Goal: Transaction & Acquisition: Purchase product/service

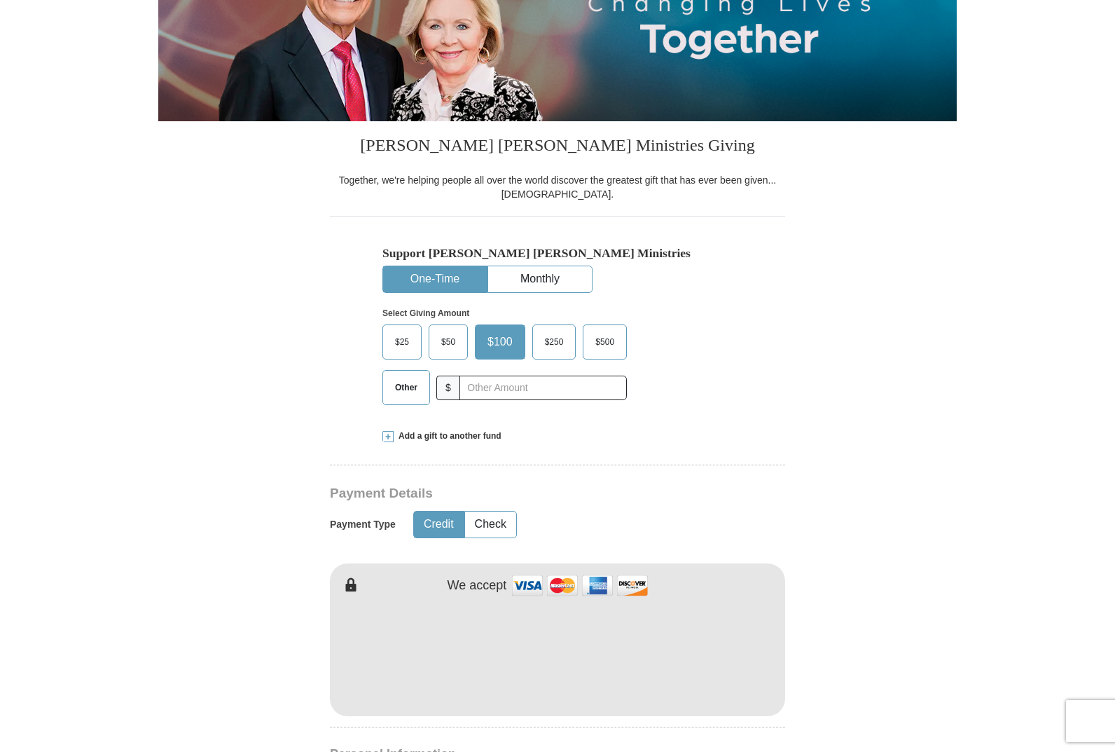
scroll to position [280, 0]
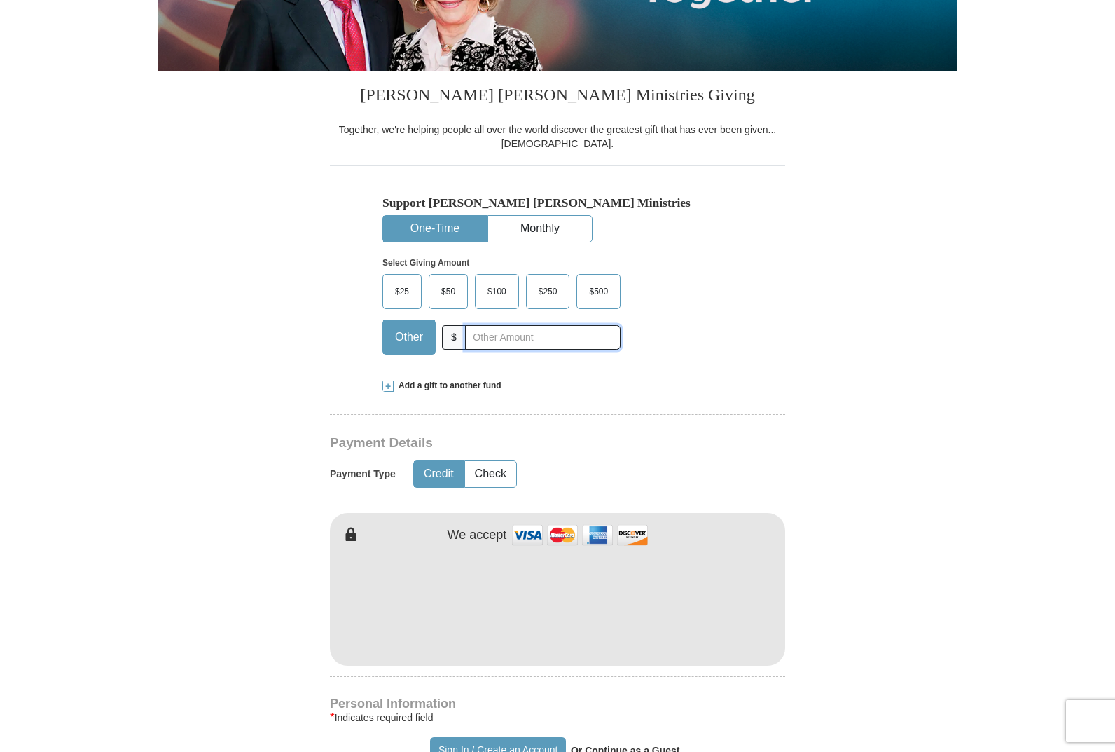
click at [504, 336] on input "text" at bounding box center [543, 337] width 156 height 25
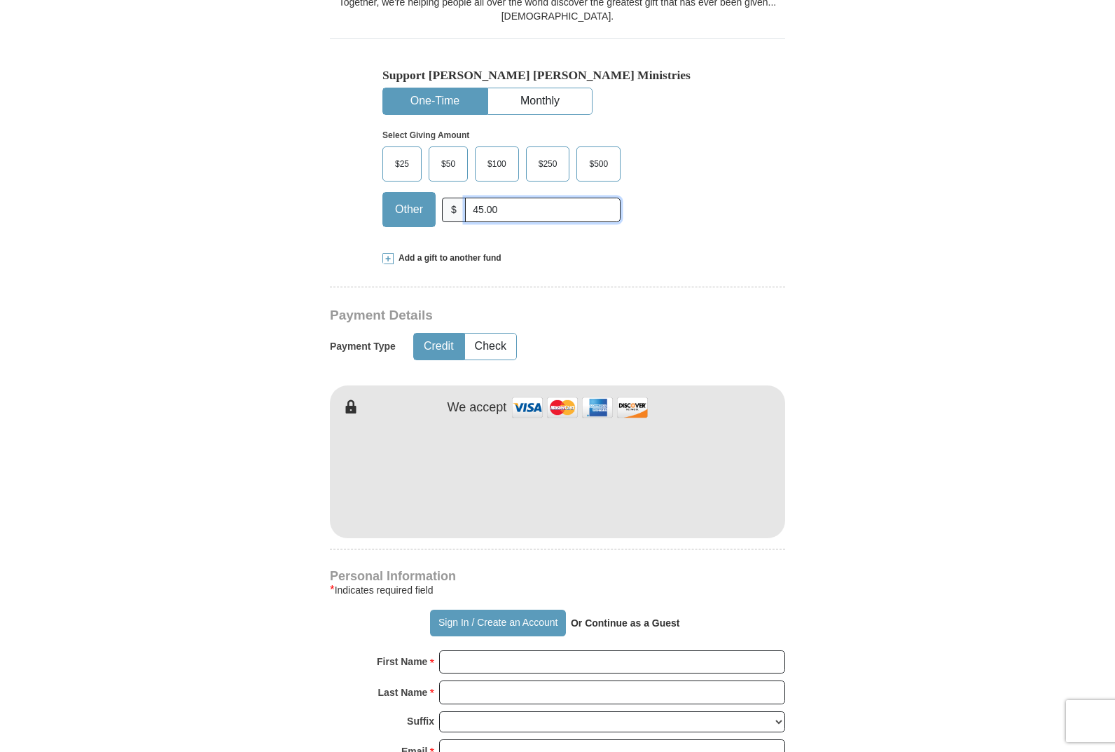
scroll to position [420, 0]
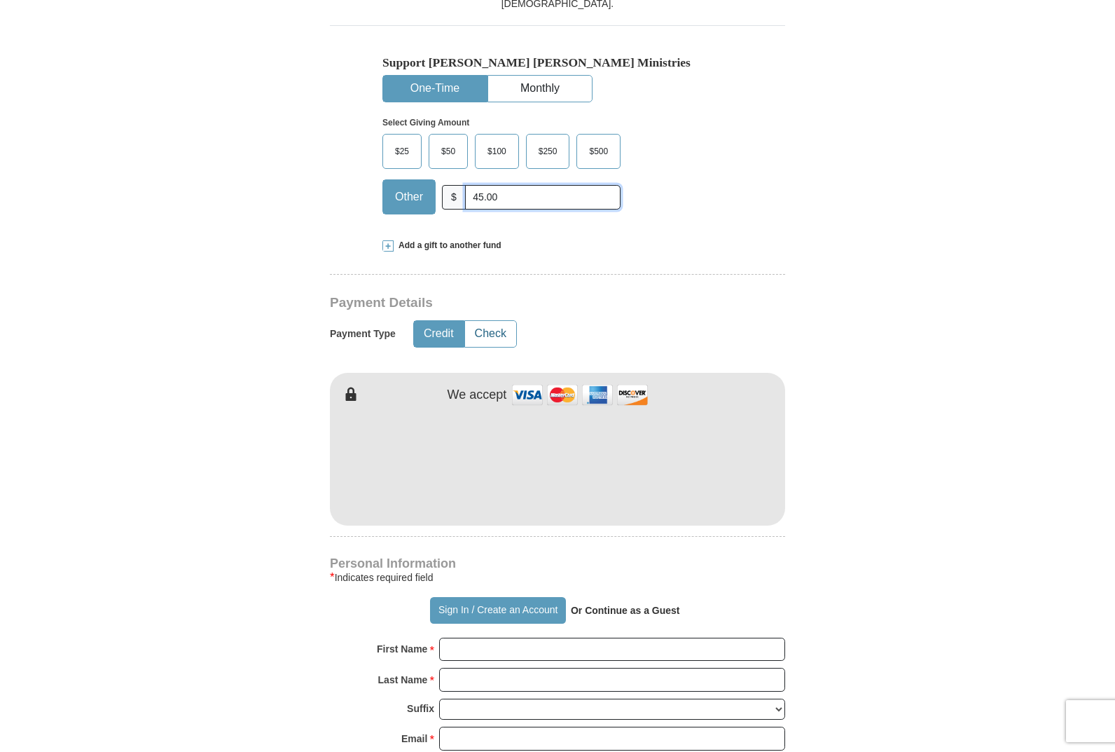
type input "45.00"
click at [511, 336] on button "Check" at bounding box center [490, 334] width 51 height 26
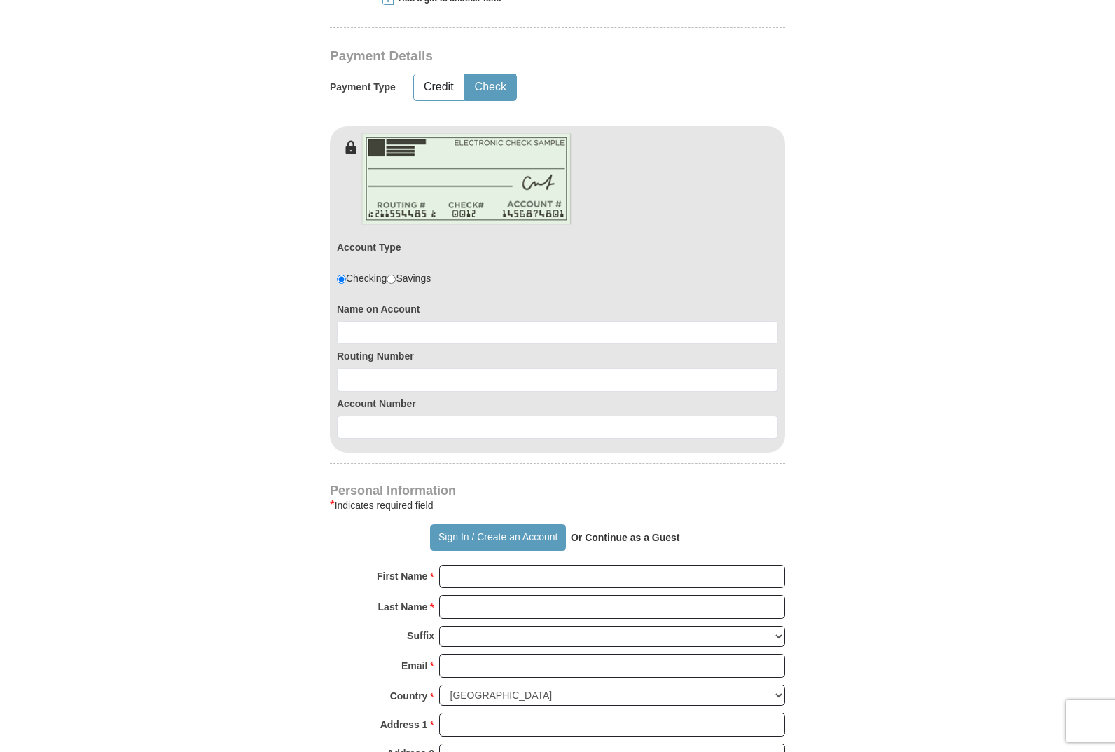
scroll to position [701, 0]
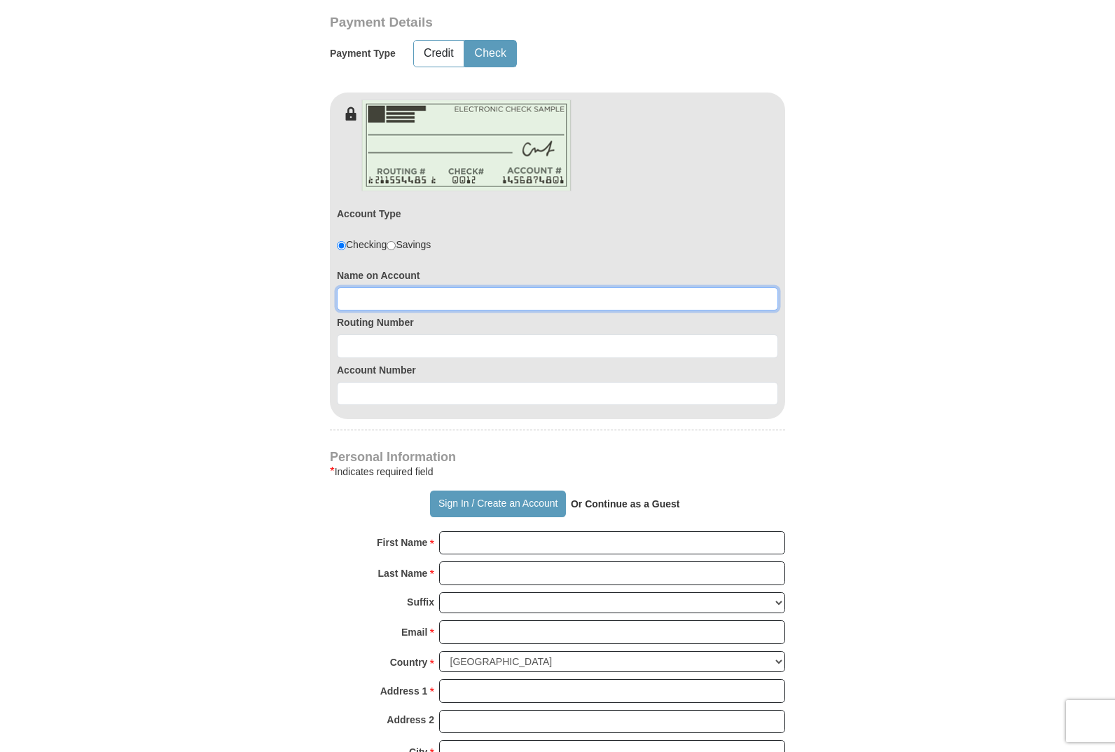
click at [383, 301] on input at bounding box center [557, 299] width 441 height 24
type input "Rhonda Stella"
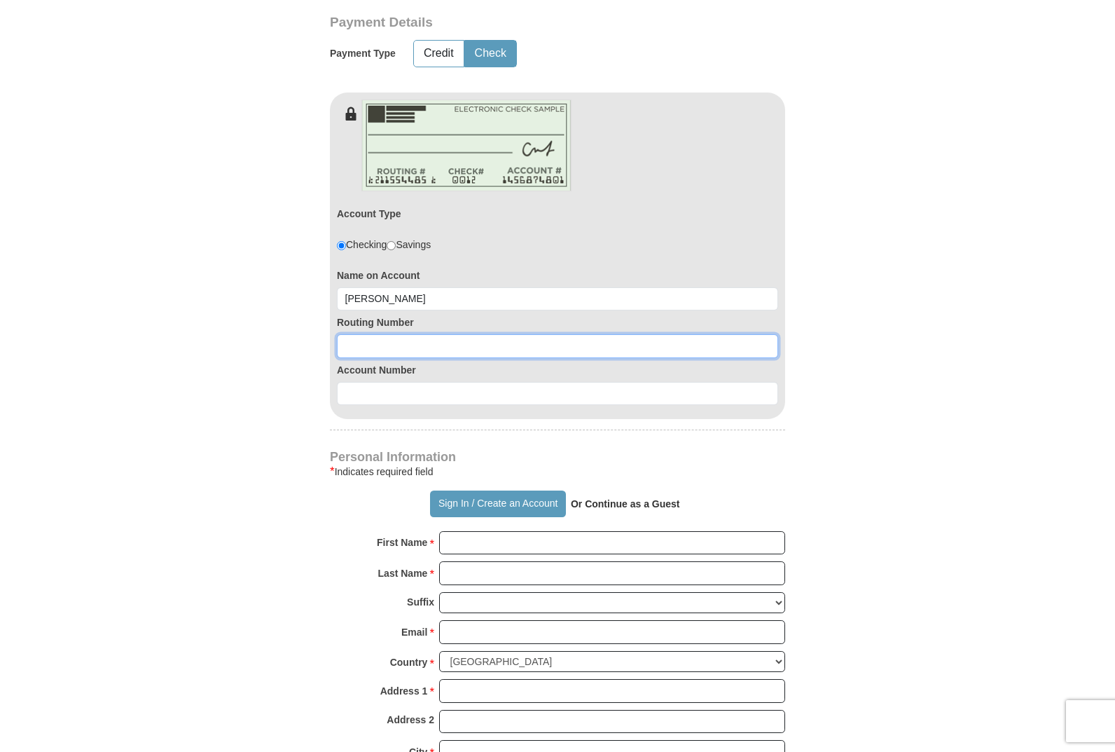
click at [380, 342] on input at bounding box center [557, 346] width 441 height 24
type input "124103799"
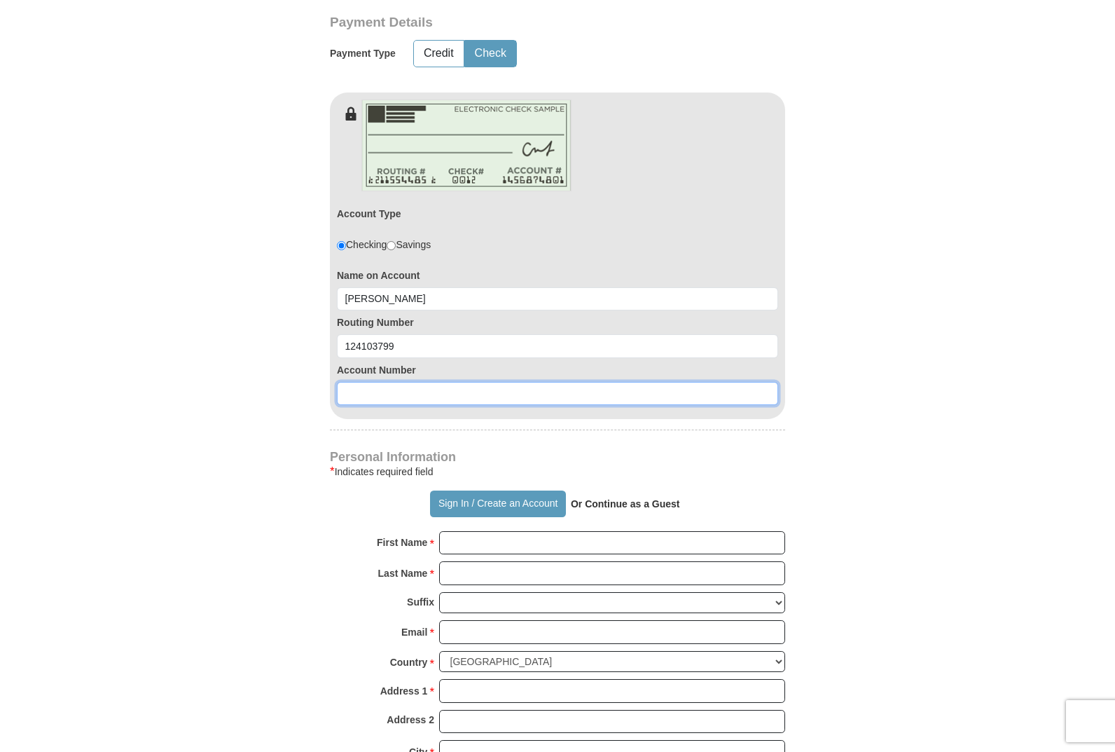
click at [383, 388] on input at bounding box center [557, 394] width 441 height 24
type input "9348929077"
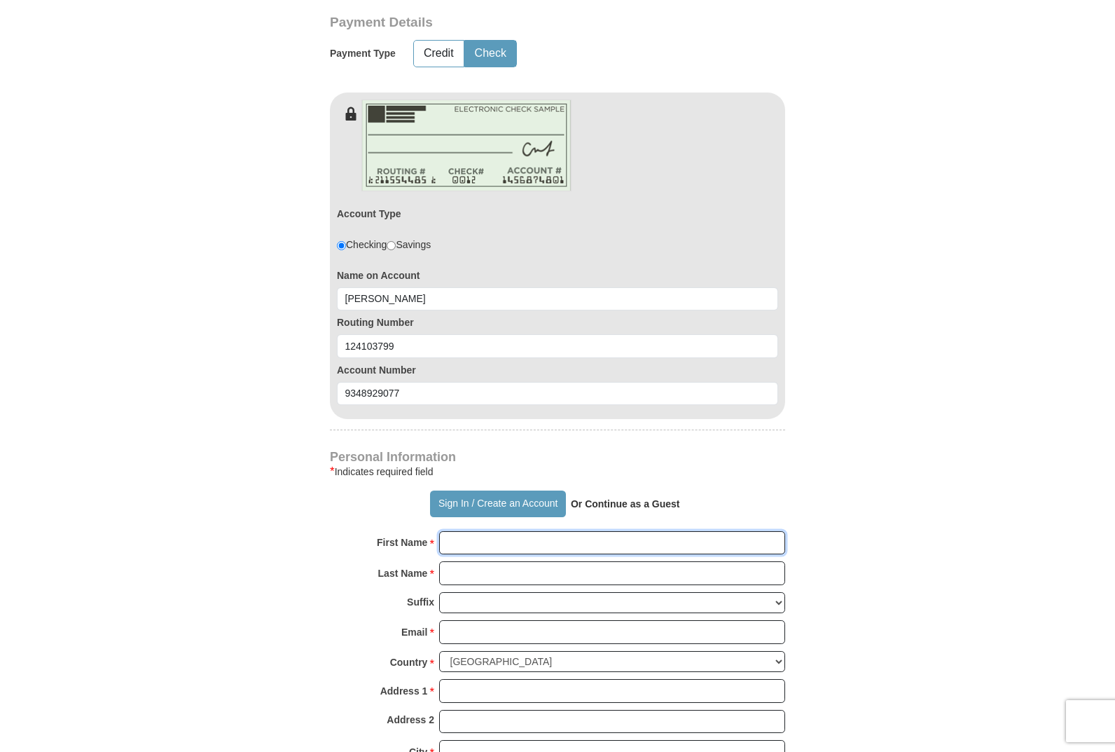
click at [478, 539] on input "First Name *" at bounding box center [612, 543] width 346 height 24
type input "Rhonda"
type input "Stella"
type input "stellafam98@gmail.com"
type input "PO Box 1935"
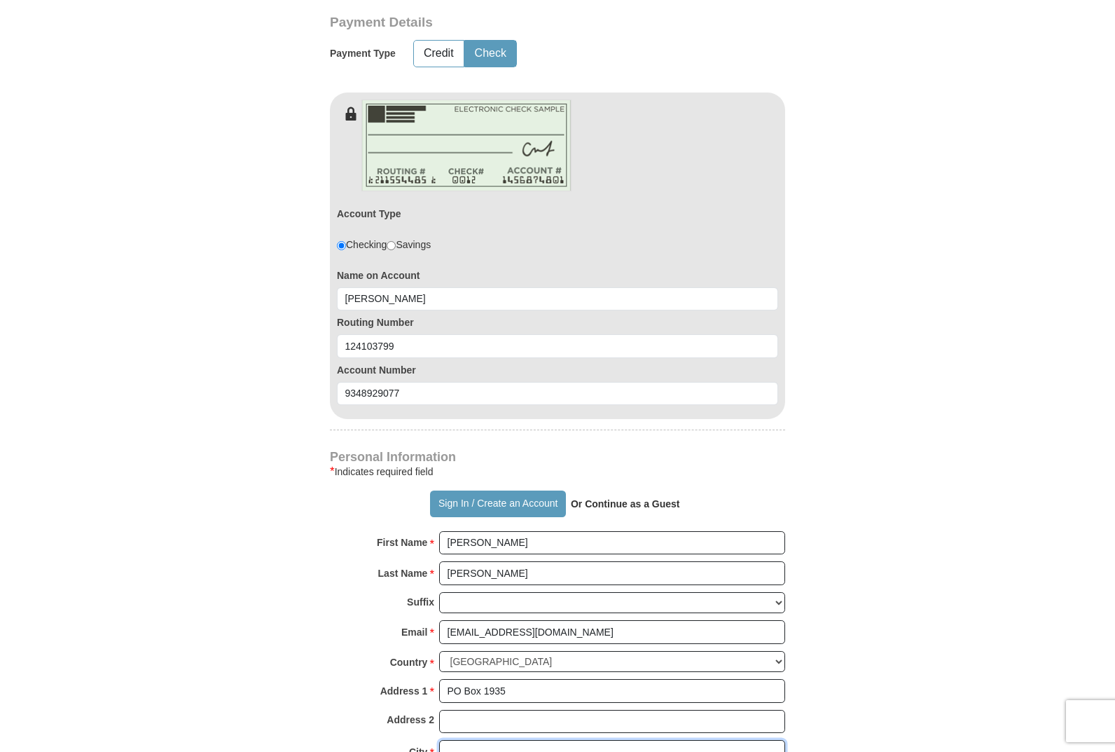
type input "Bonners Ferry"
select select "ID"
type input "83805"
type input "2086994560"
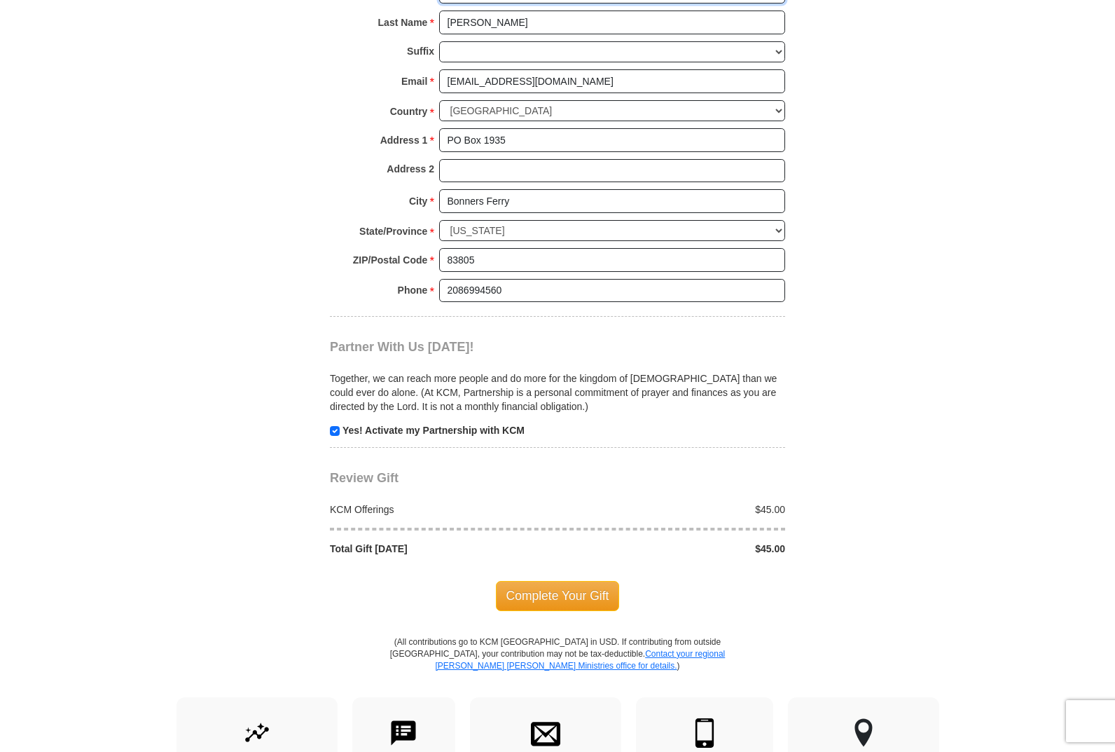
scroll to position [1261, 0]
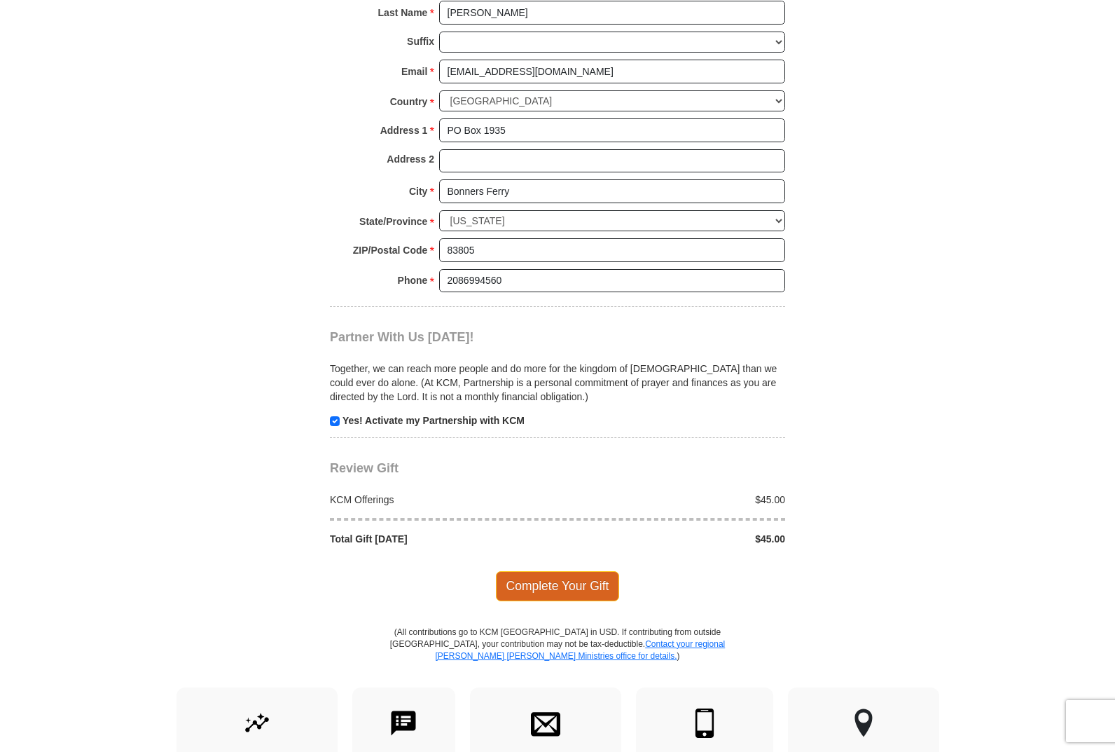
click at [532, 592] on span "Complete Your Gift" at bounding box center [558, 585] width 124 height 29
